Goal: Navigation & Orientation: Find specific page/section

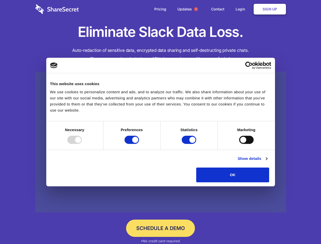
click at [82, 144] on div at bounding box center [74, 140] width 14 height 8
click at [139, 144] on input "Preferences" at bounding box center [131, 140] width 14 height 8
checkbox input "false"
click at [189, 144] on input "Statistics" at bounding box center [189, 140] width 14 height 8
checkbox input "false"
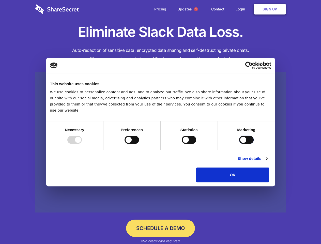
click at [239, 144] on input "Marketing" at bounding box center [246, 140] width 14 height 8
checkbox input "true"
click at [267, 161] on link "Show details" at bounding box center [251, 158] width 29 height 6
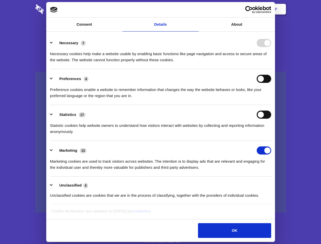
click at [271, 69] on li "Necessary 7 Necessary cookies help make a website usable by enabling basic func…" at bounding box center [160, 51] width 221 height 36
click at [195, 9] on span "1" at bounding box center [196, 9] width 4 height 4
